Goal: Information Seeking & Learning: Check status

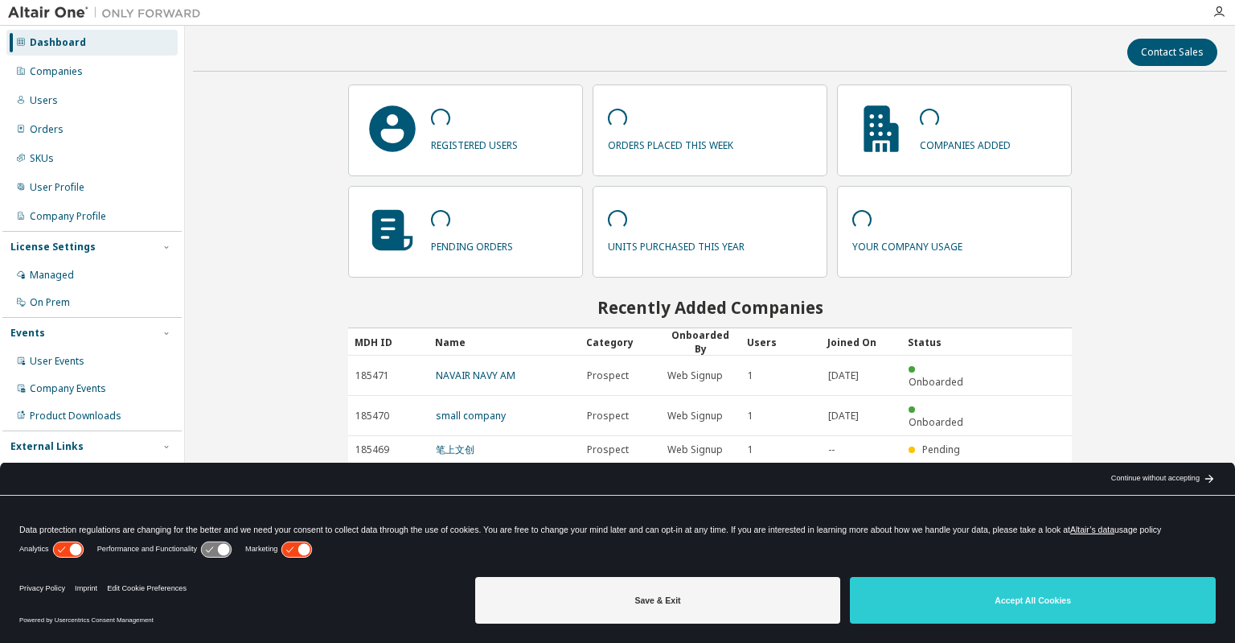
click at [511, 147] on p "registered users" at bounding box center [474, 143] width 87 height 18
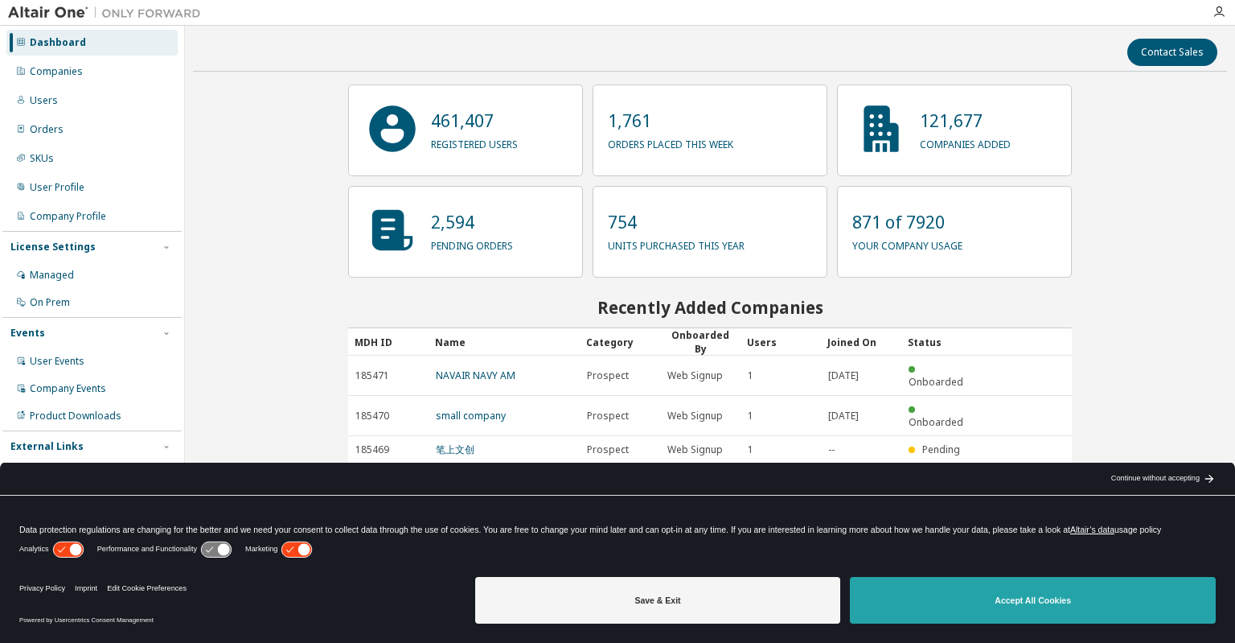
click at [985, 589] on button "Accept All Cookies" at bounding box center [1033, 600] width 366 height 47
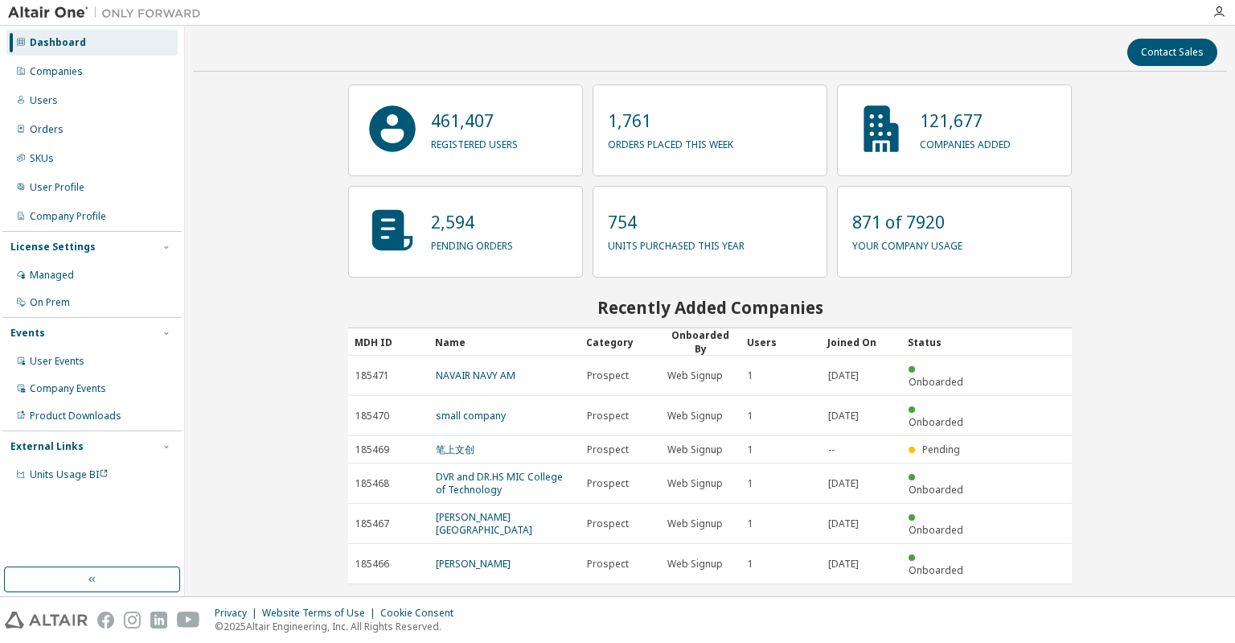
click at [476, 139] on p "registered users" at bounding box center [474, 142] width 87 height 18
click at [80, 104] on div "Users" at bounding box center [91, 101] width 171 height 26
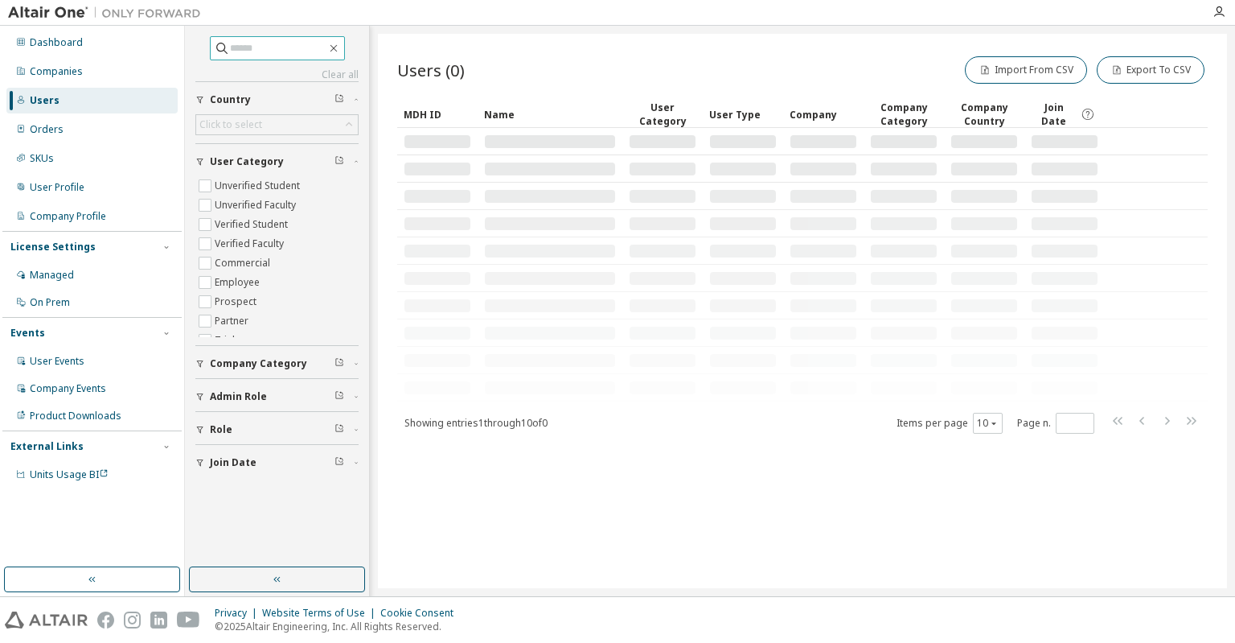
click at [251, 48] on input "text" at bounding box center [278, 48] width 97 height 16
type input "********"
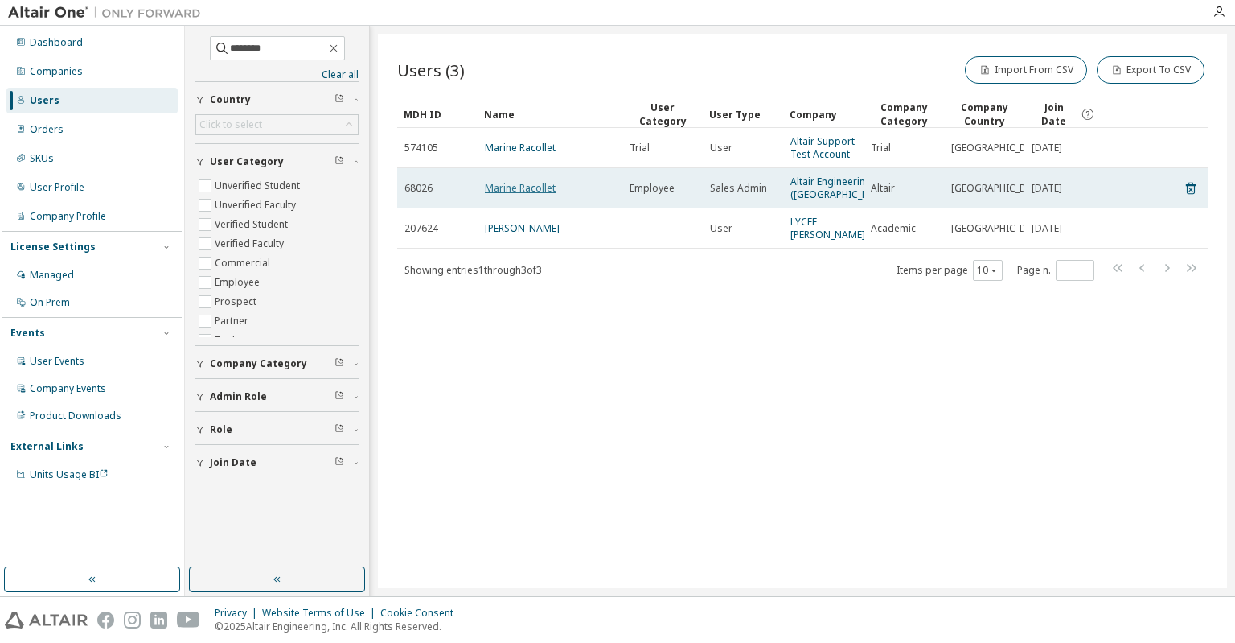
click at [510, 191] on link "Marine Racollet" at bounding box center [520, 188] width 71 height 14
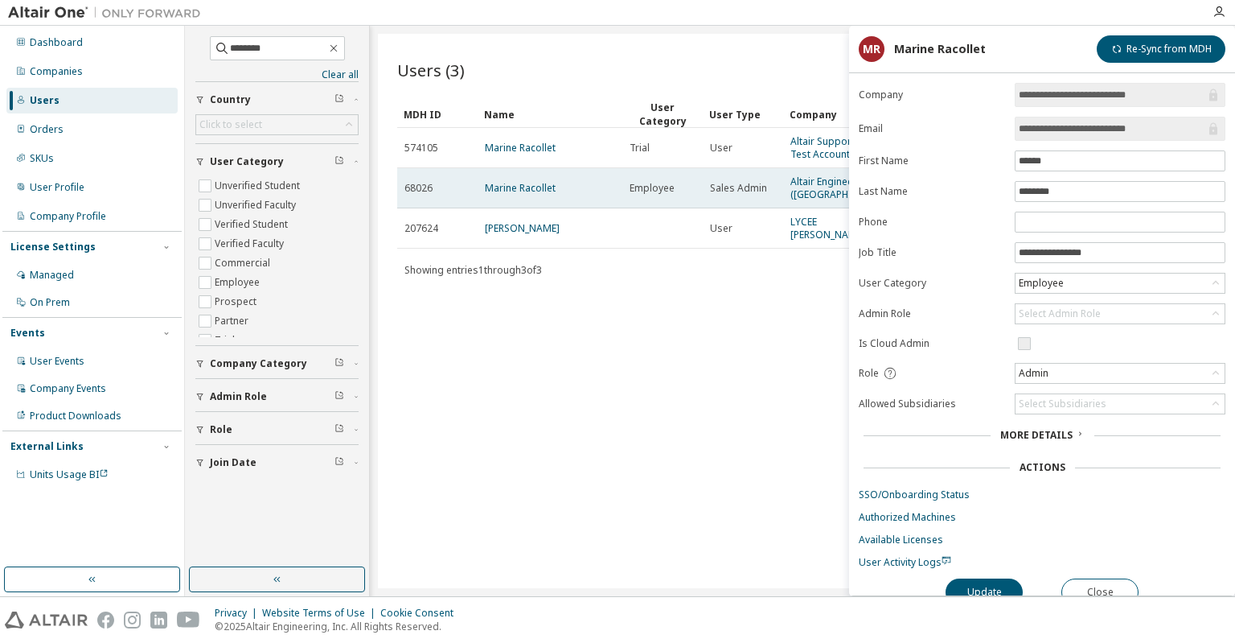
click at [430, 195] on span "68026" at bounding box center [419, 188] width 28 height 13
click at [804, 191] on link "Altair Engineering (France)" at bounding box center [842, 188] width 102 height 27
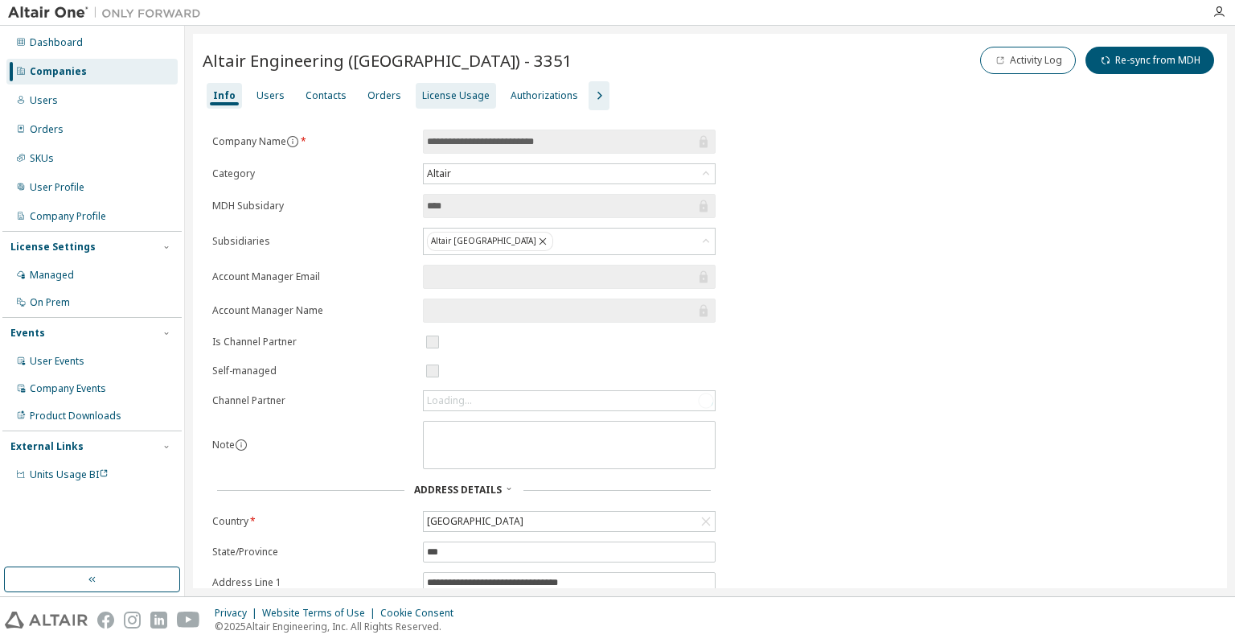
click at [442, 85] on div "License Usage" at bounding box center [456, 96] width 80 height 26
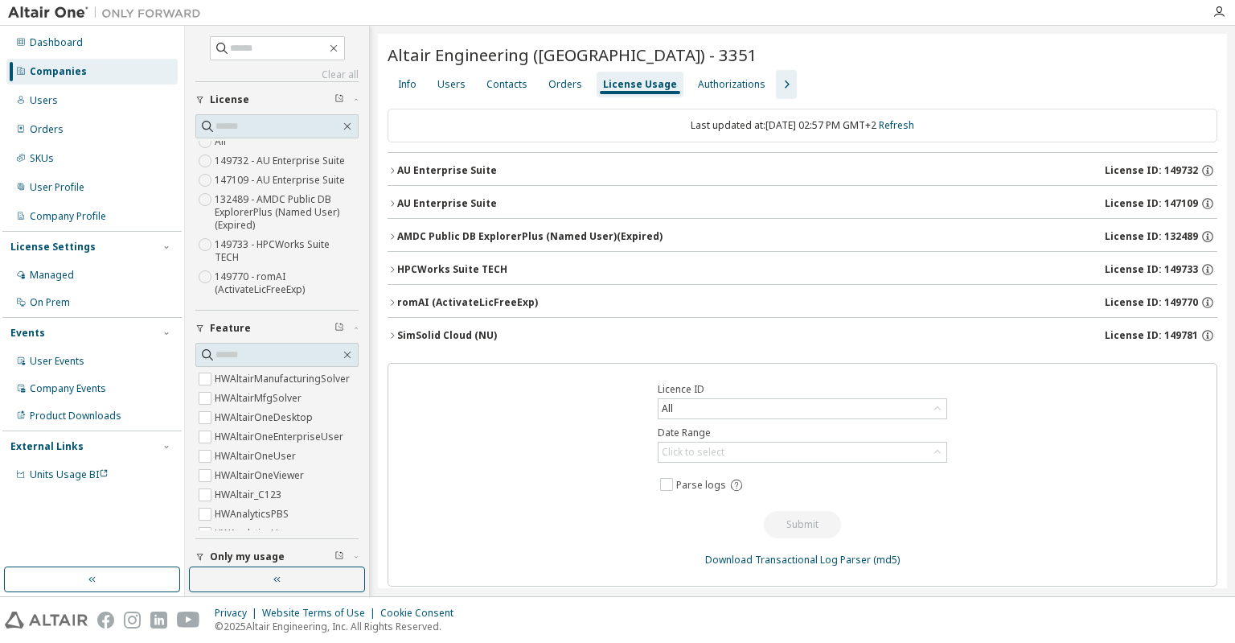
scroll to position [13, 0]
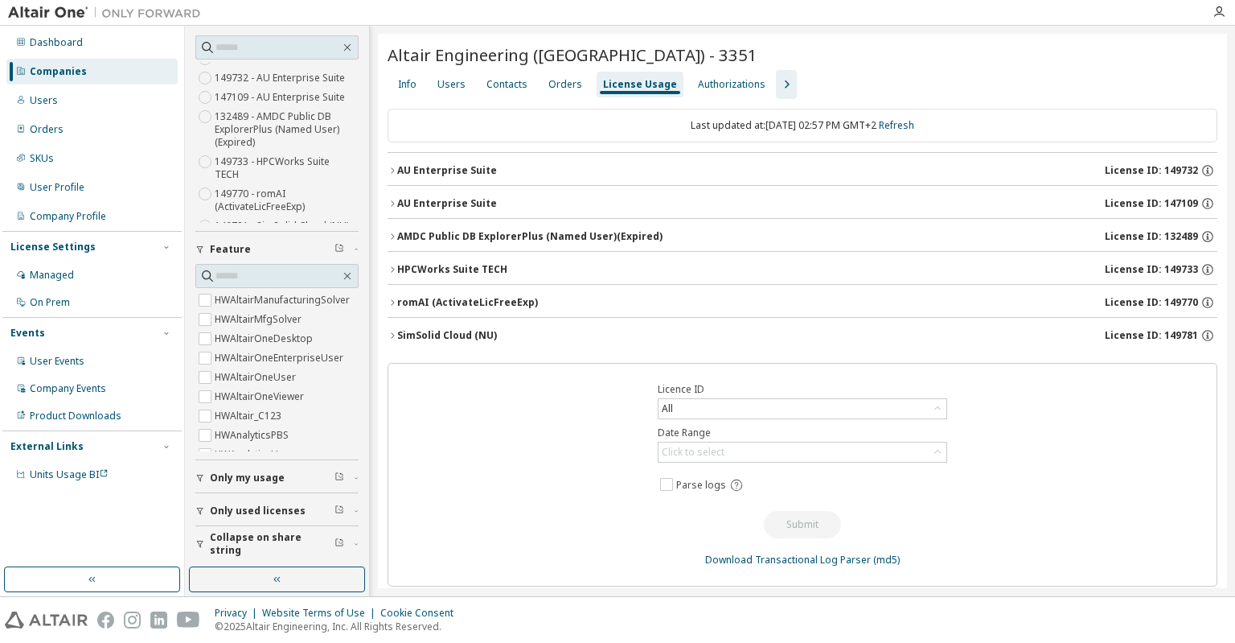
click at [255, 477] on span "Only my usage" at bounding box center [247, 477] width 75 height 13
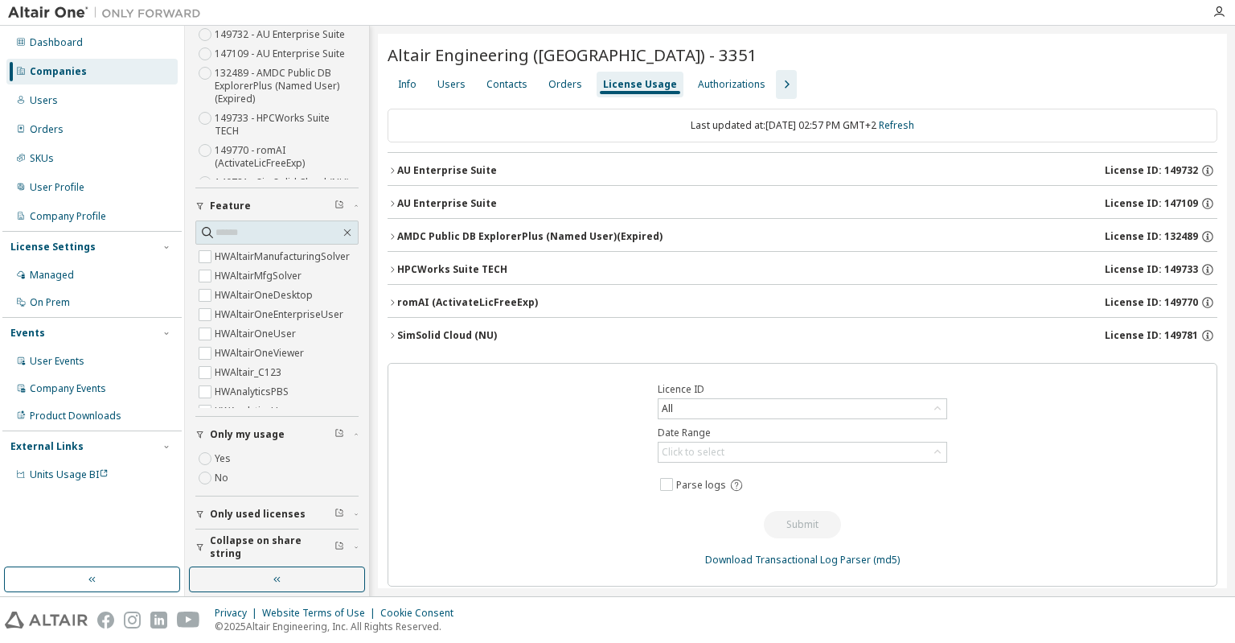
scroll to position [125, 0]
click at [391, 166] on icon "button" at bounding box center [393, 171] width 10 height 10
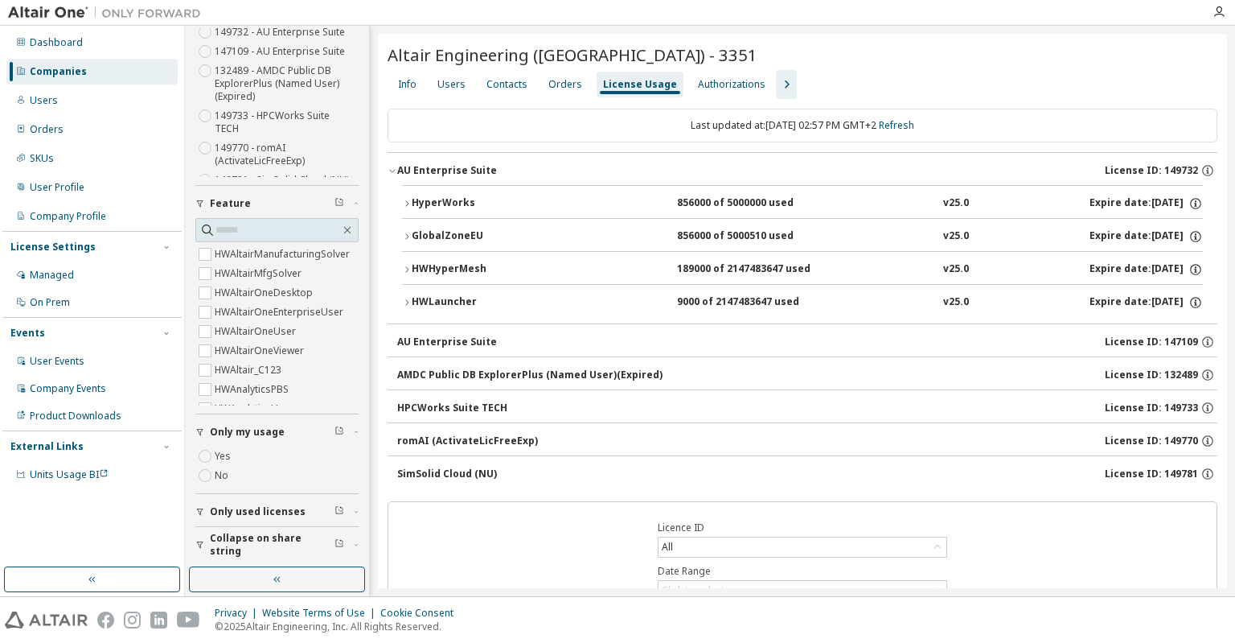
click at [404, 203] on icon "button" at bounding box center [407, 204] width 10 height 10
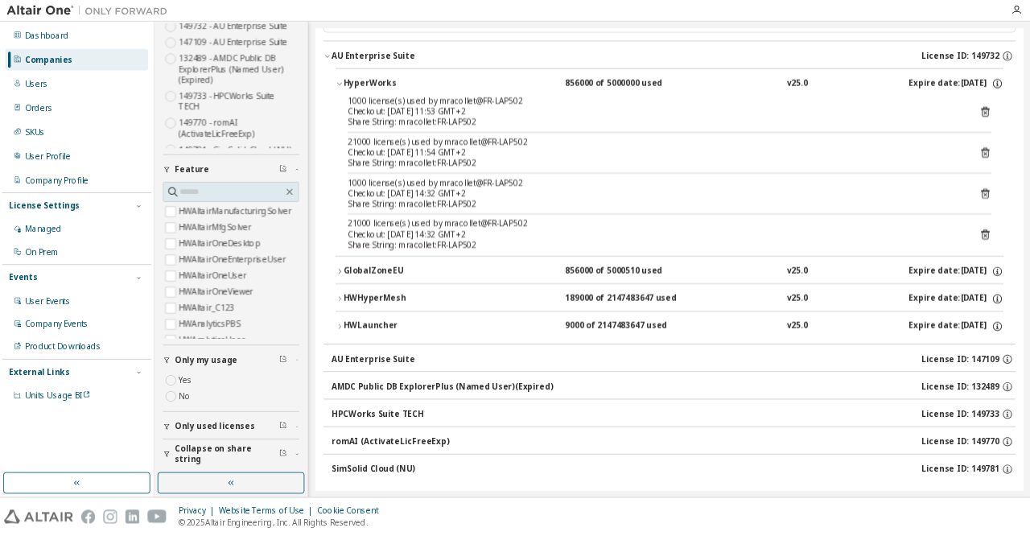
scroll to position [102, 0]
click at [410, 327] on icon "button" at bounding box center [407, 327] width 10 height 10
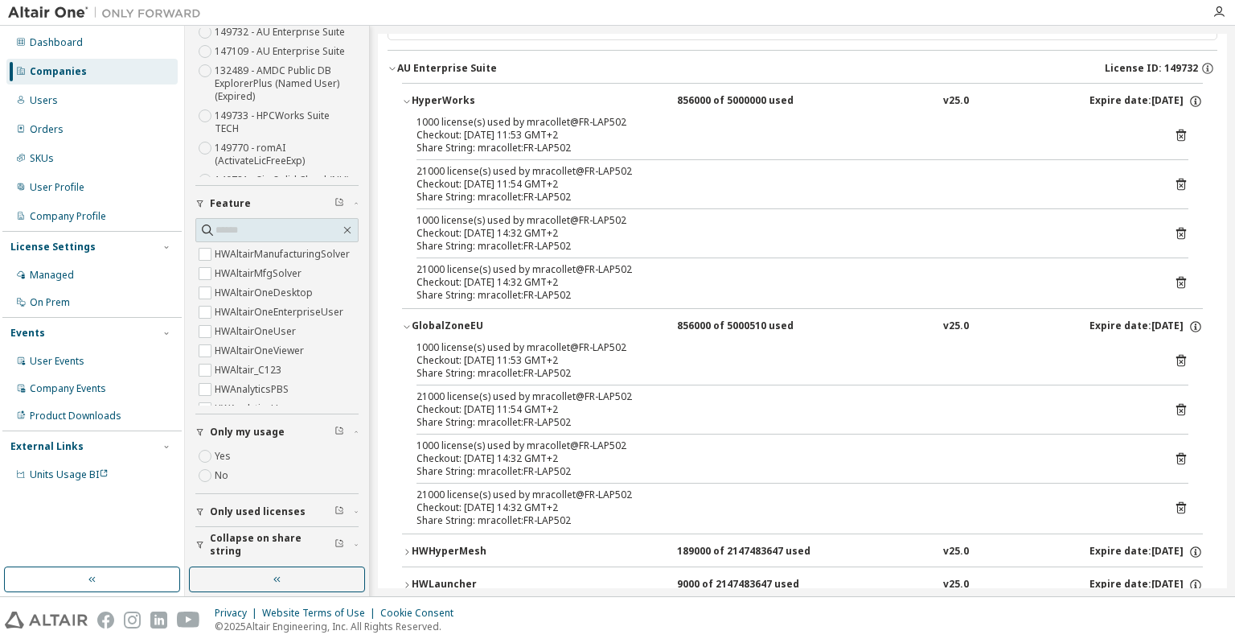
click at [410, 327] on icon "button" at bounding box center [407, 327] width 10 height 10
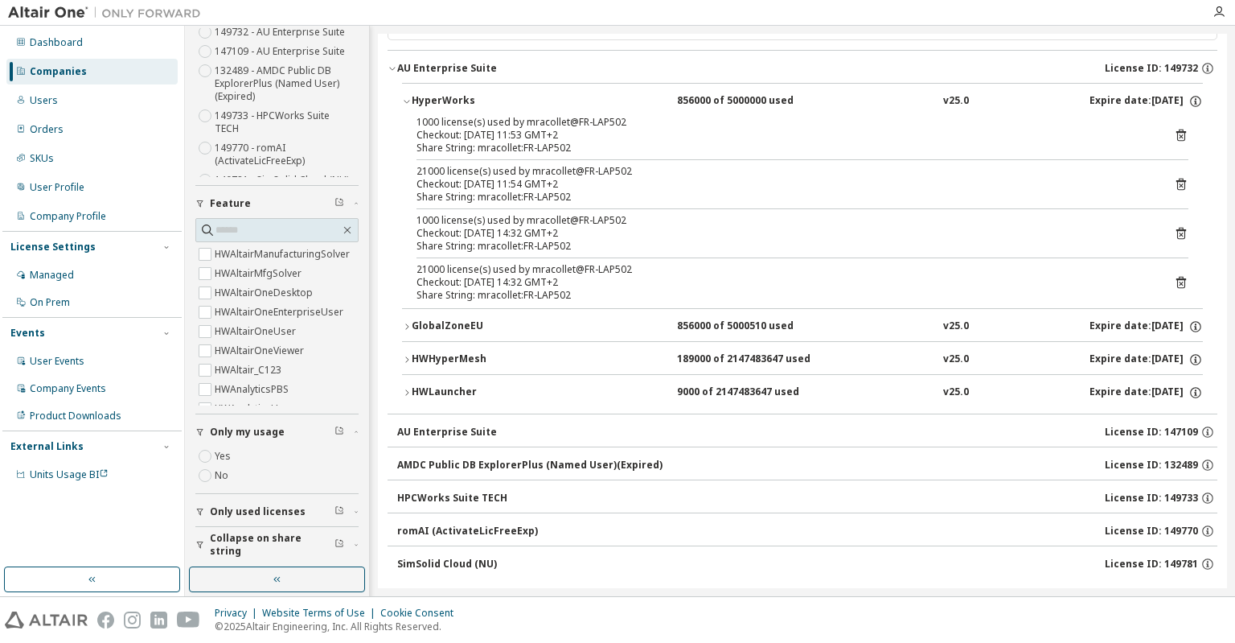
click at [408, 360] on icon "button" at bounding box center [407, 360] width 10 height 10
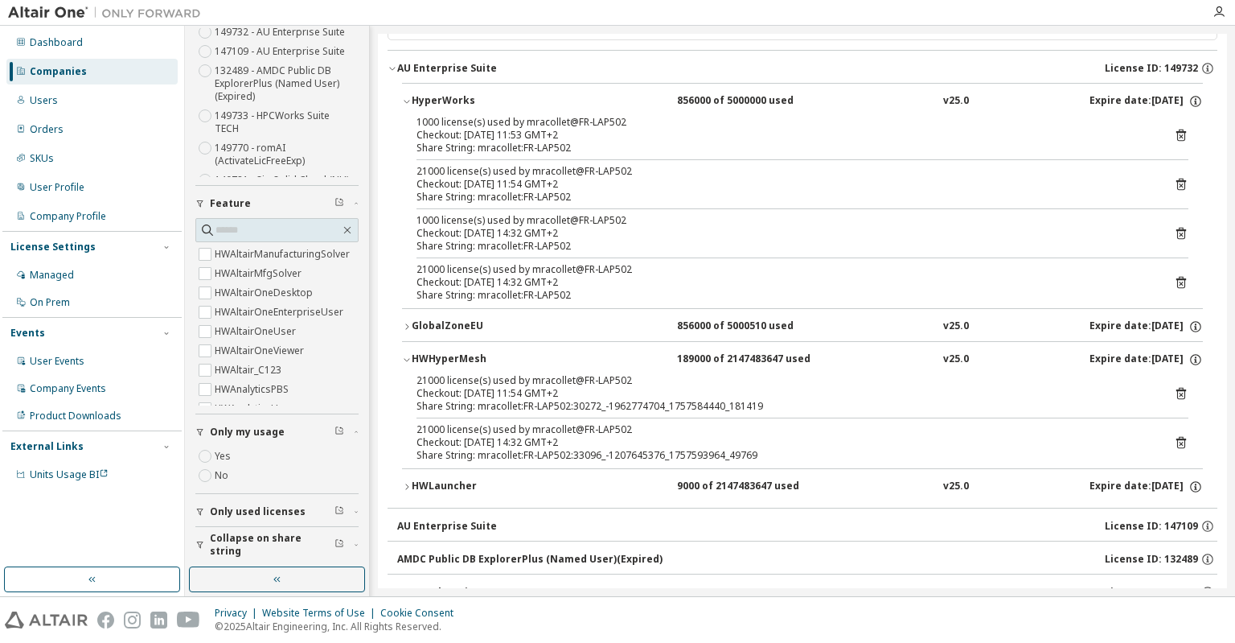
click at [408, 360] on icon "button" at bounding box center [407, 360] width 10 height 10
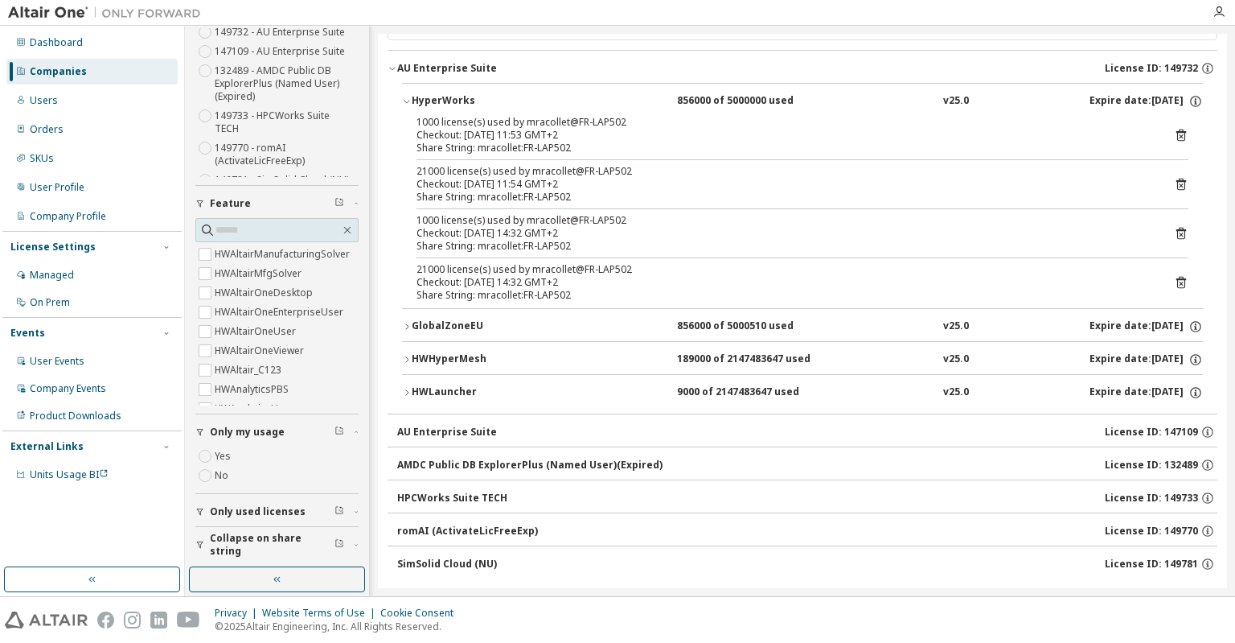
click at [404, 393] on icon "button" at bounding box center [407, 393] width 10 height 10
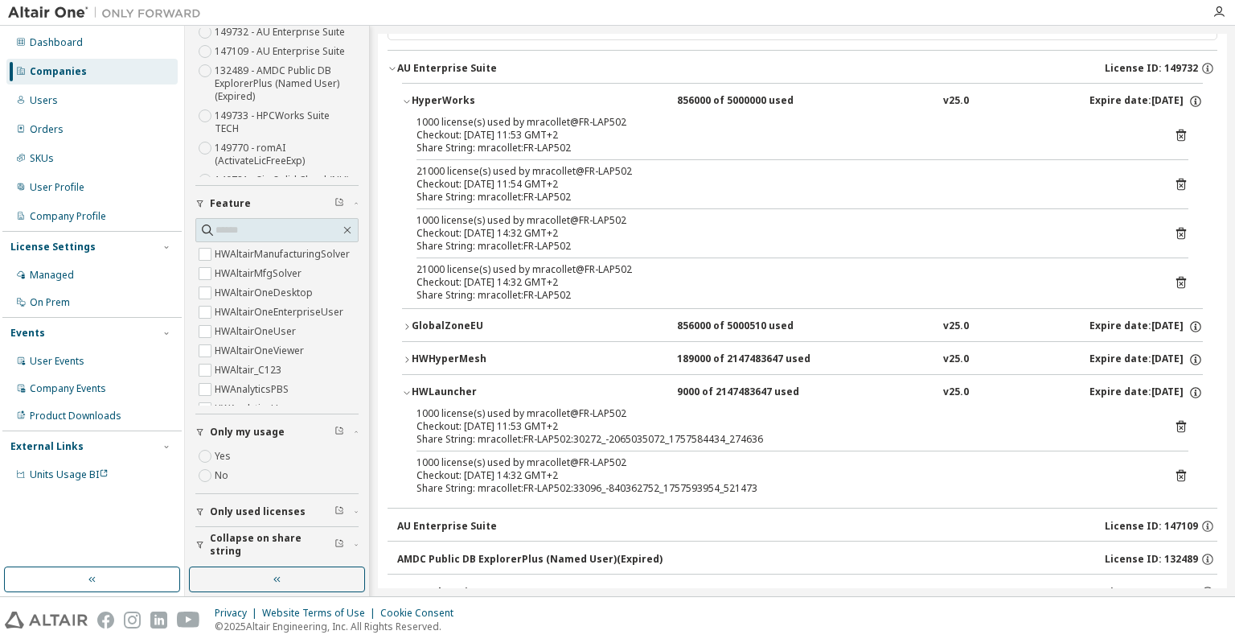
click at [404, 393] on icon "button" at bounding box center [407, 393] width 10 height 10
